Goal: Find specific page/section: Find specific page/section

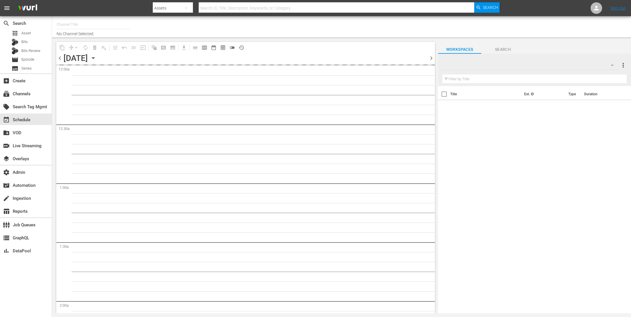
type input "WatchMojo (1109)"
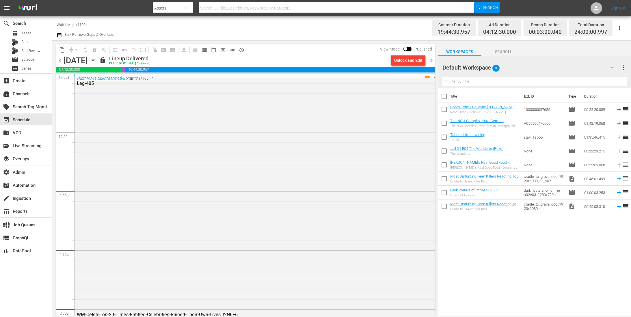
click at [508, 257] on div "Title Ext. ID Type Duration Room Tone / Bellevue [PERSON_NAME] Room Tone / Bell…" at bounding box center [534, 202] width 193 height 228
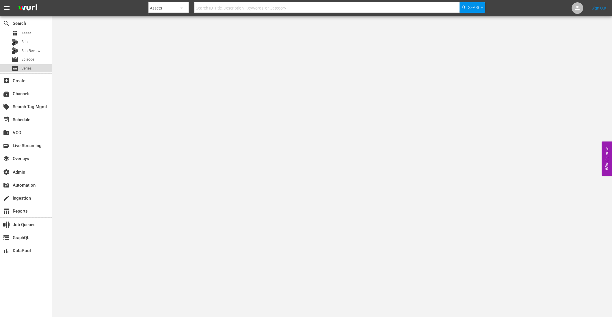
click at [31, 68] on span "Series" at bounding box center [26, 69] width 10 height 6
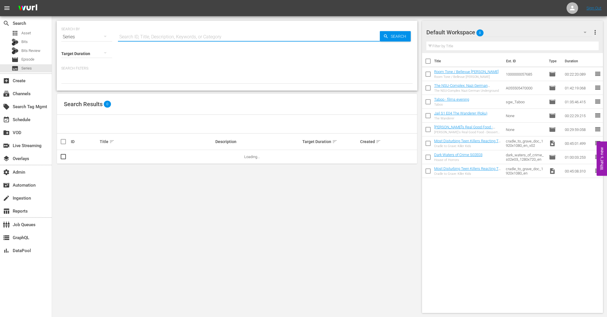
click at [136, 38] on input "text" at bounding box center [249, 37] width 262 height 14
paste input "56773754"
type input "56773754"
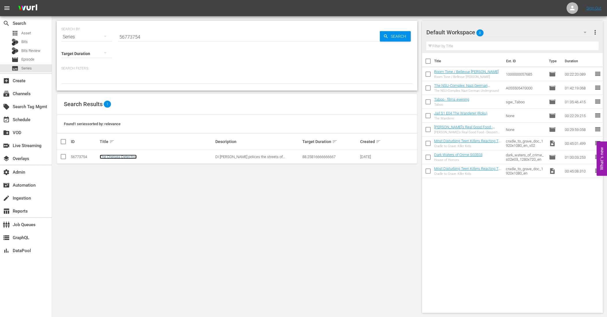
click at [112, 157] on link "The Chelsea Detective" at bounding box center [118, 157] width 37 height 4
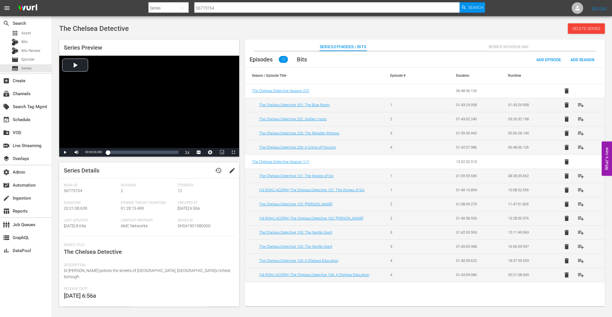
scroll to position [38, 0]
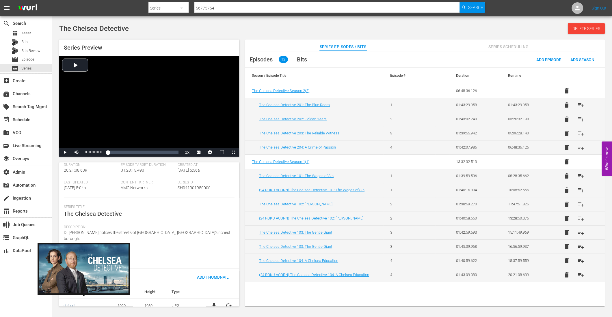
click at [70, 304] on link "default" at bounding box center [69, 306] width 11 height 4
